Goal: Find specific page/section

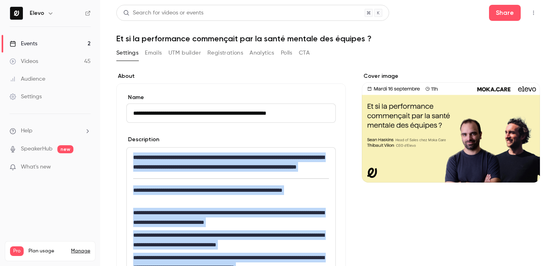
click at [228, 51] on button "Registrations" at bounding box center [225, 53] width 36 height 13
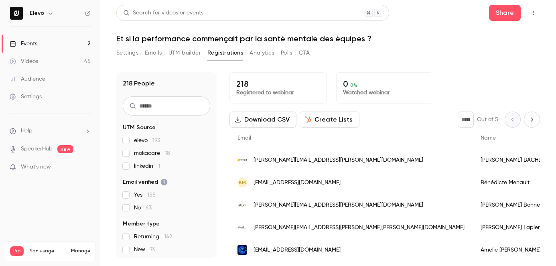
click at [168, 104] on input "text" at bounding box center [166, 105] width 87 height 19
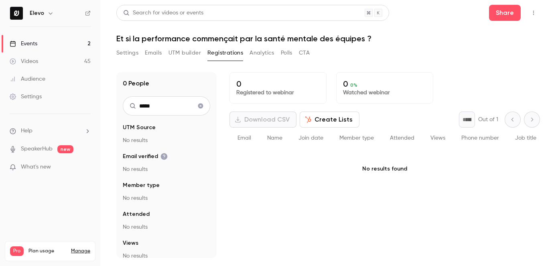
type input "*****"
click at [73, 47] on link "Events 2" at bounding box center [50, 44] width 100 height 18
